Goal: Information Seeking & Learning: Learn about a topic

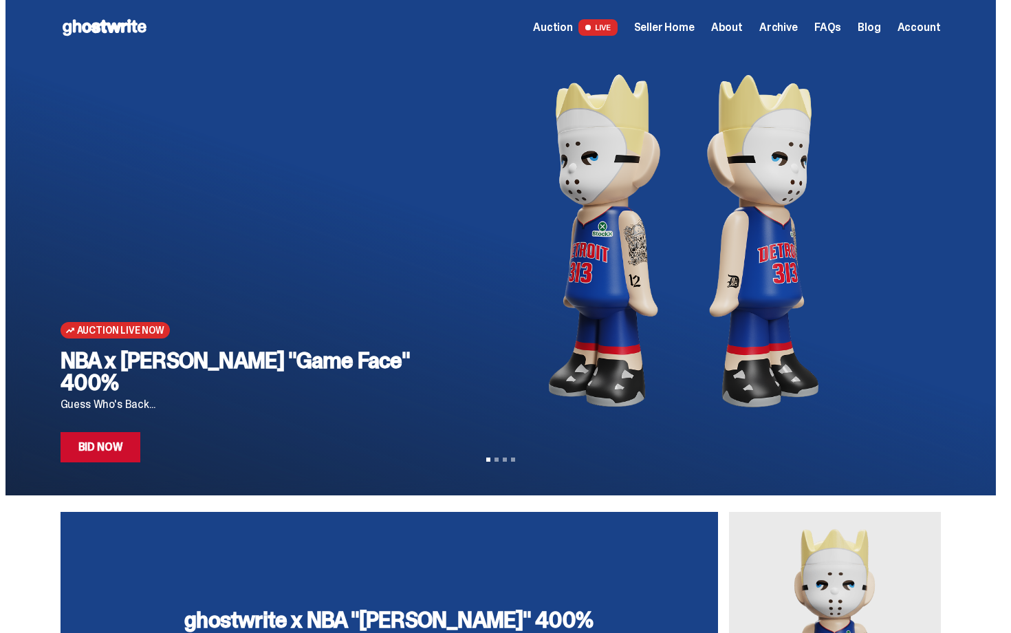
click at [684, 24] on span "Seller Home" at bounding box center [664, 27] width 61 height 11
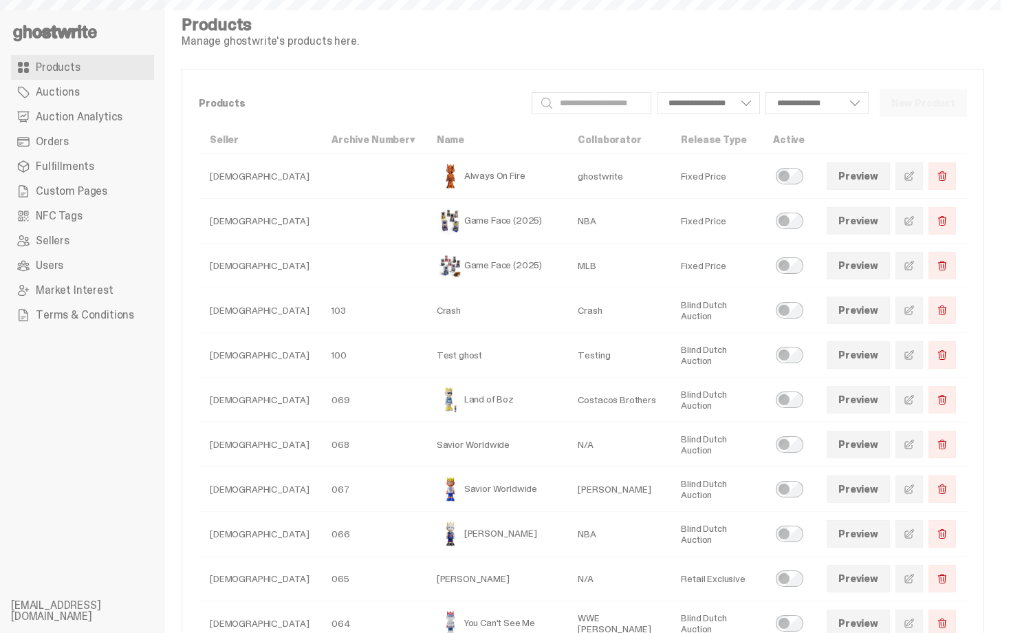
select select
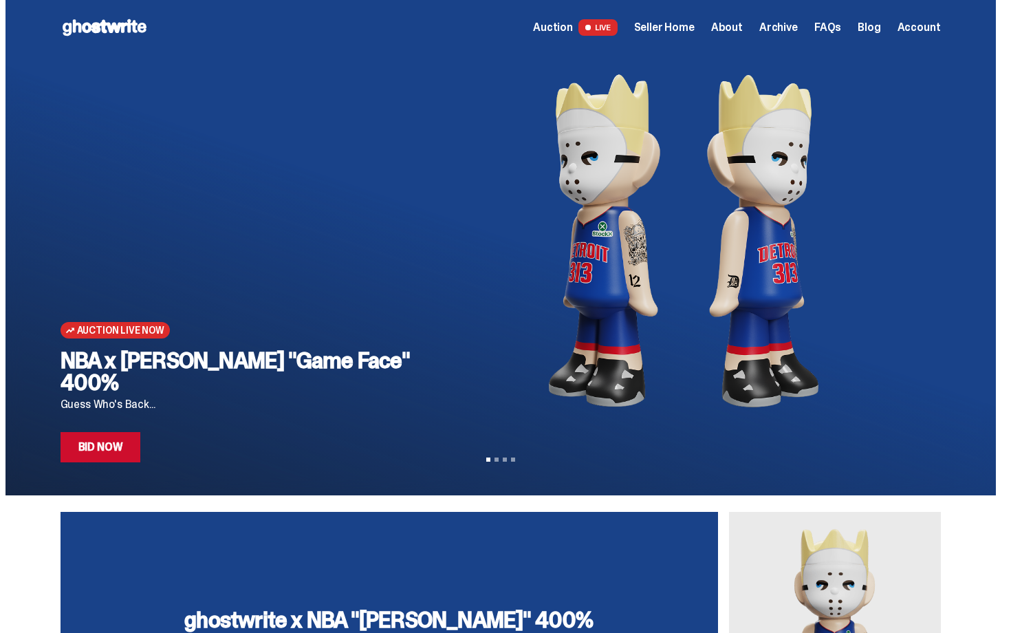
click at [571, 28] on span "Auction" at bounding box center [553, 27] width 40 height 11
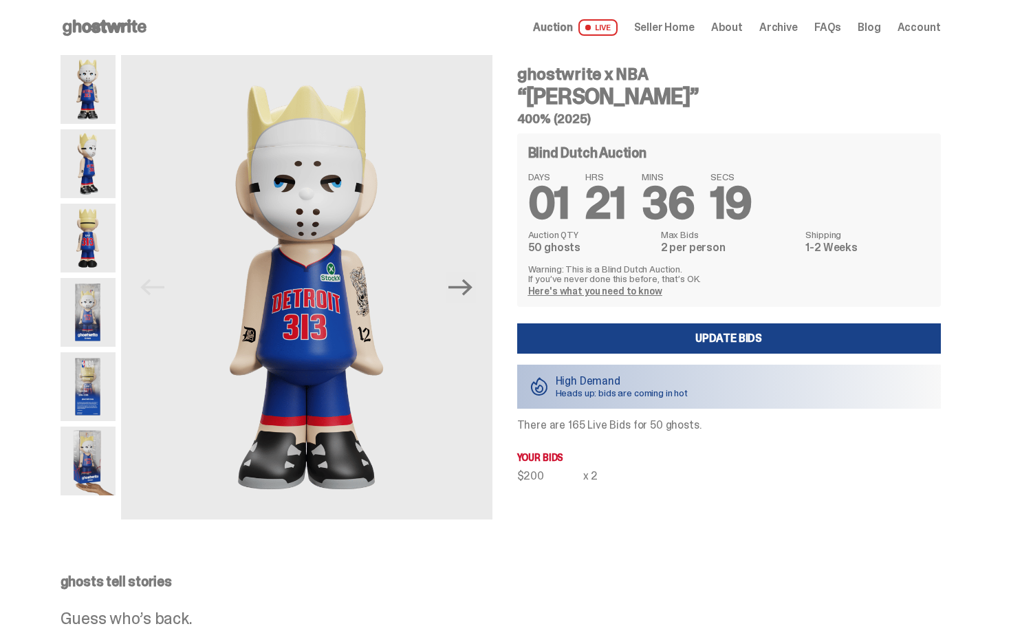
click at [787, 30] on span "Archive" at bounding box center [778, 27] width 39 height 11
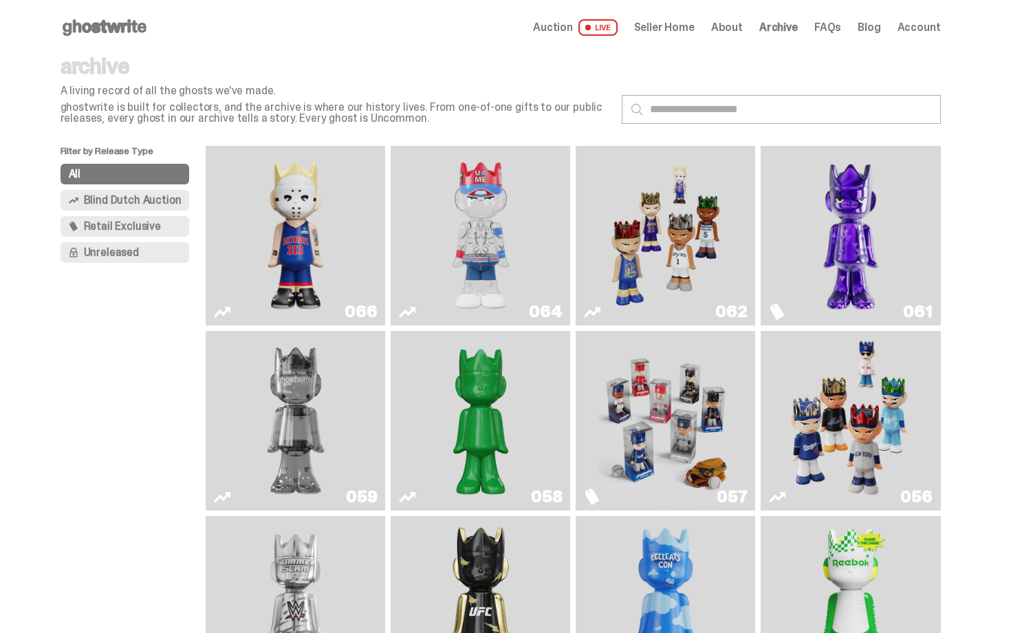
click at [655, 404] on img "Game Face (2025)" at bounding box center [665, 420] width 135 height 168
click at [133, 30] on use at bounding box center [105, 27] width 84 height 17
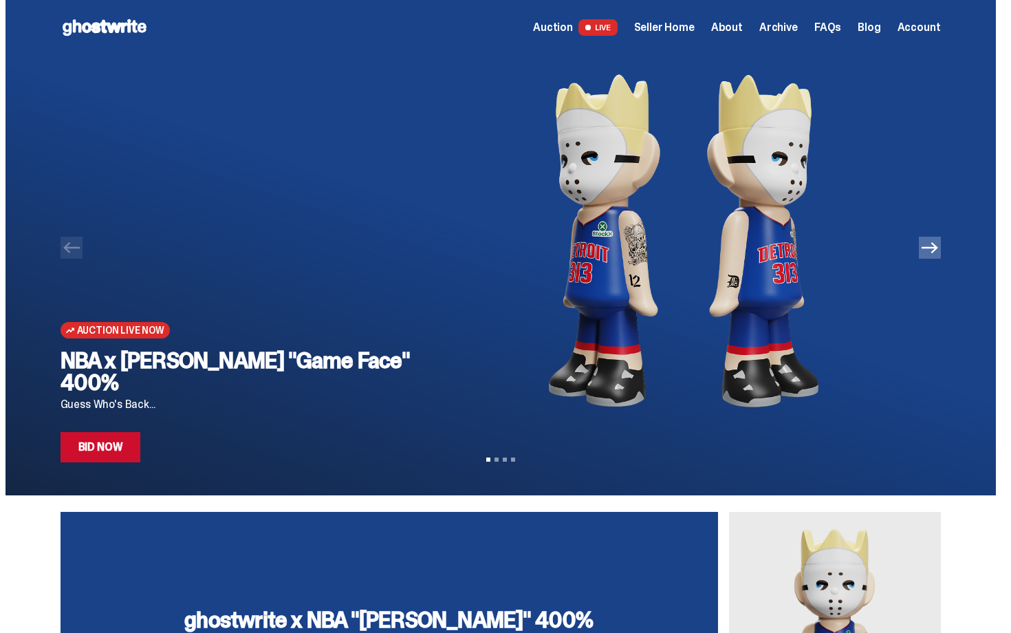
scroll to position [619, 0]
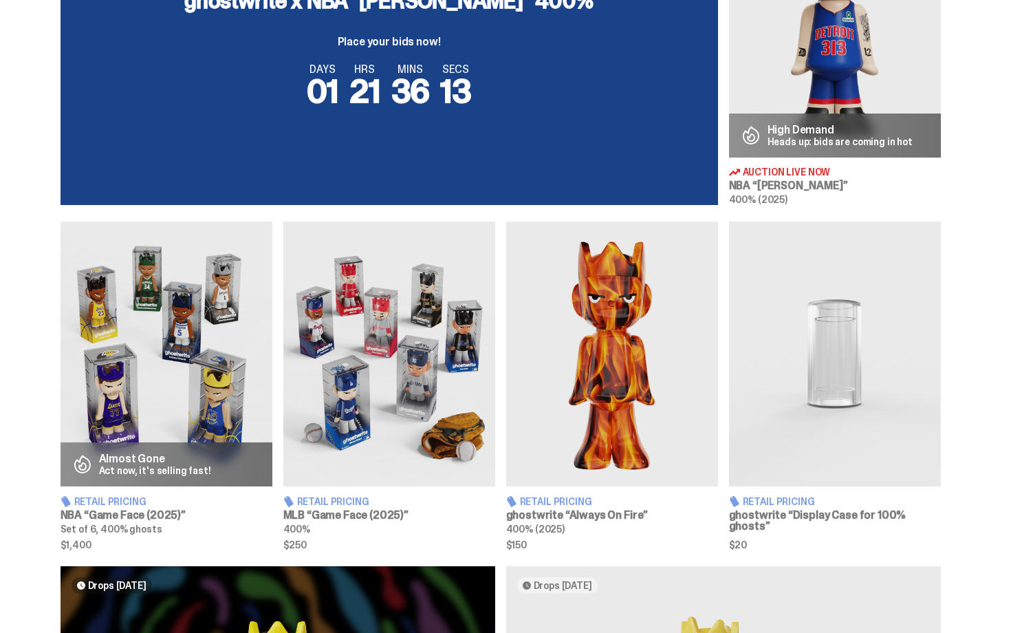
click at [231, 353] on img at bounding box center [167, 353] width 212 height 265
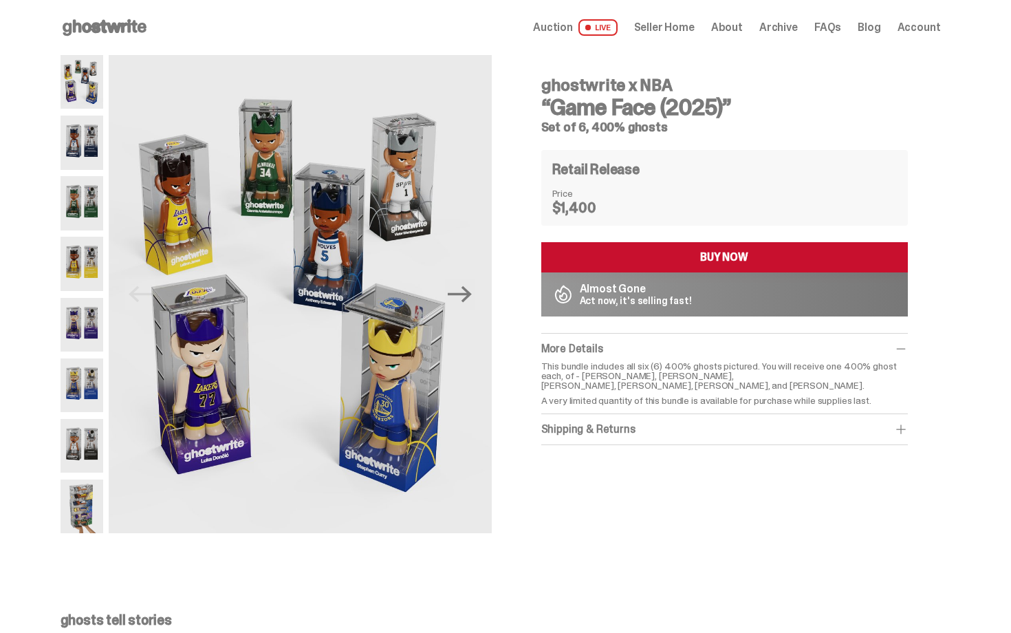
click at [86, 450] on img at bounding box center [82, 446] width 43 height 54
